Goal: Navigation & Orientation: Find specific page/section

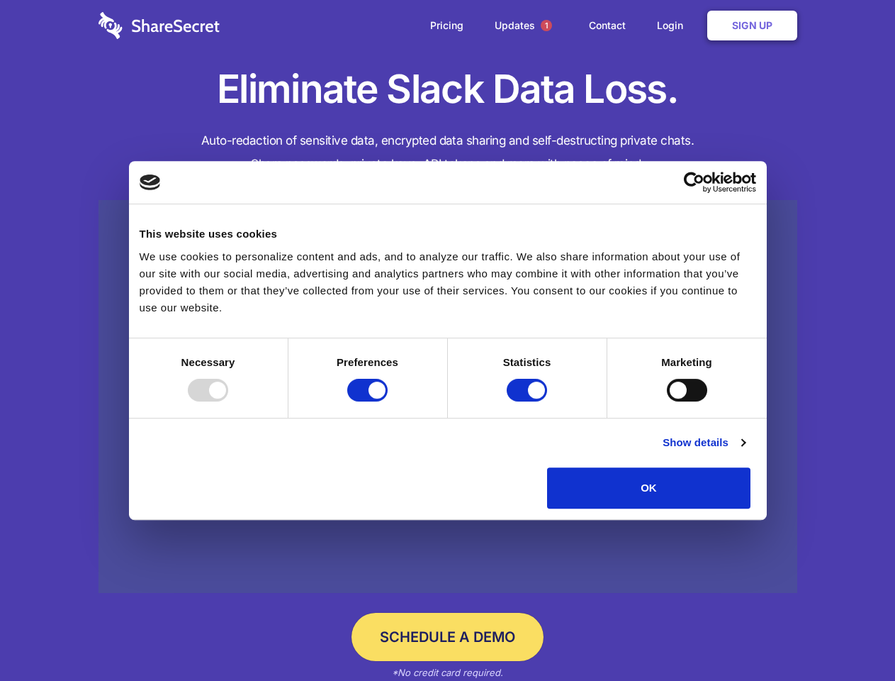
click at [228, 401] on div at bounding box center [208, 390] width 40 height 23
click at [388, 401] on input "Preferences" at bounding box center [367, 390] width 40 height 23
checkbox input "false"
click at [529, 401] on input "Statistics" at bounding box center [527, 390] width 40 height 23
checkbox input "false"
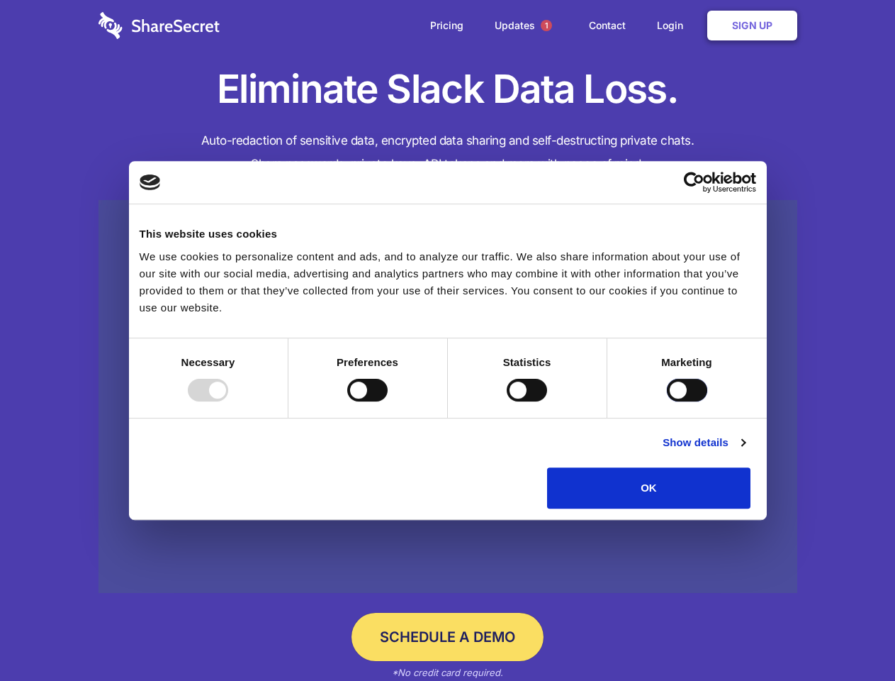
click at [667, 401] on input "Marketing" at bounding box center [687, 390] width 40 height 23
checkbox input "true"
click at [745, 451] on link "Show details" at bounding box center [704, 442] width 82 height 17
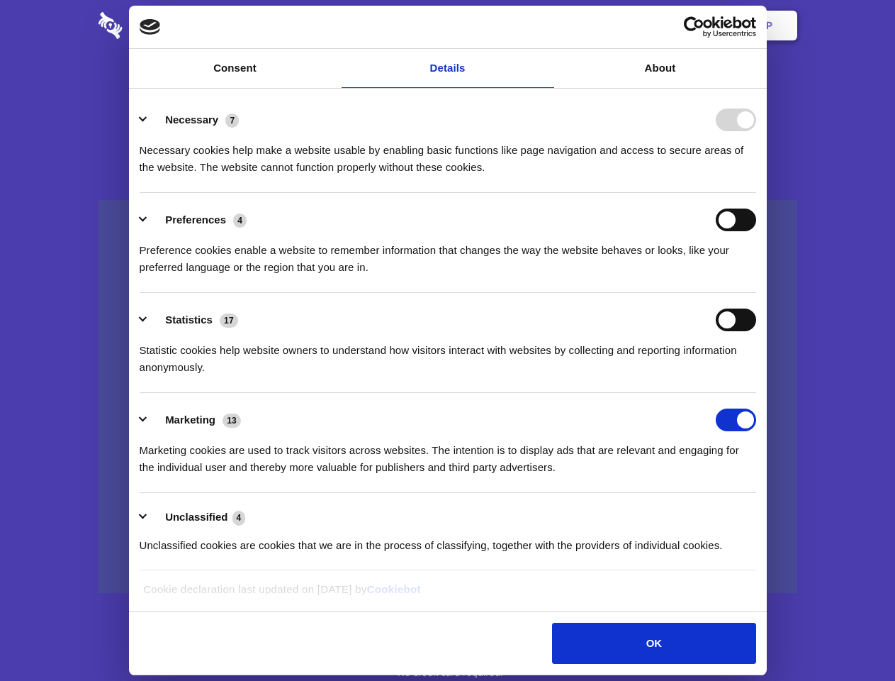
click at [763, 513] on ul "Necessary 7 Necessary cookies help make a website usable by enabling basic func…" at bounding box center [448, 332] width 630 height 478
click at [546, 26] on span "1" at bounding box center [546, 25] width 11 height 11
